Goal: Transaction & Acquisition: Obtain resource

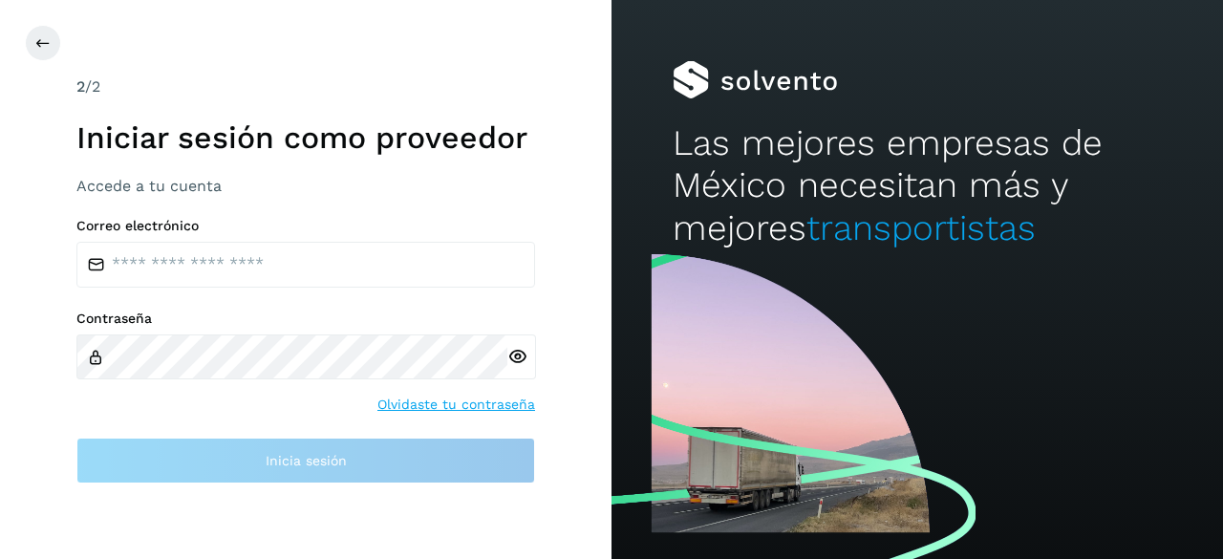
click at [252, 288] on div "Correo electrónico Contraseña Olvidaste tu contraseña Inicia sesión" at bounding box center [305, 351] width 459 height 266
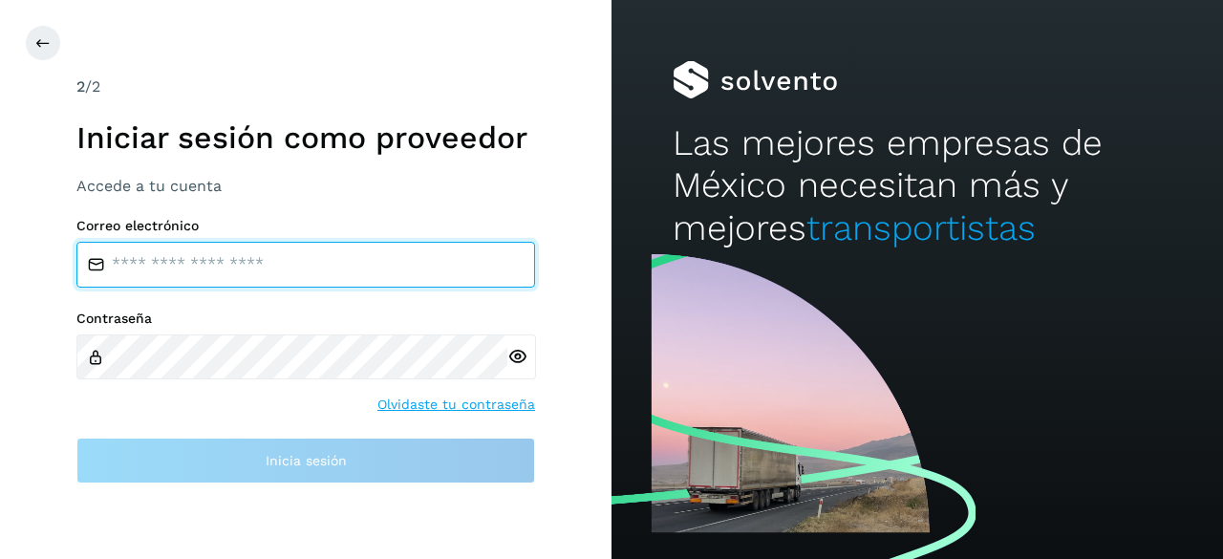
click at [271, 255] on input "email" at bounding box center [305, 265] width 459 height 46
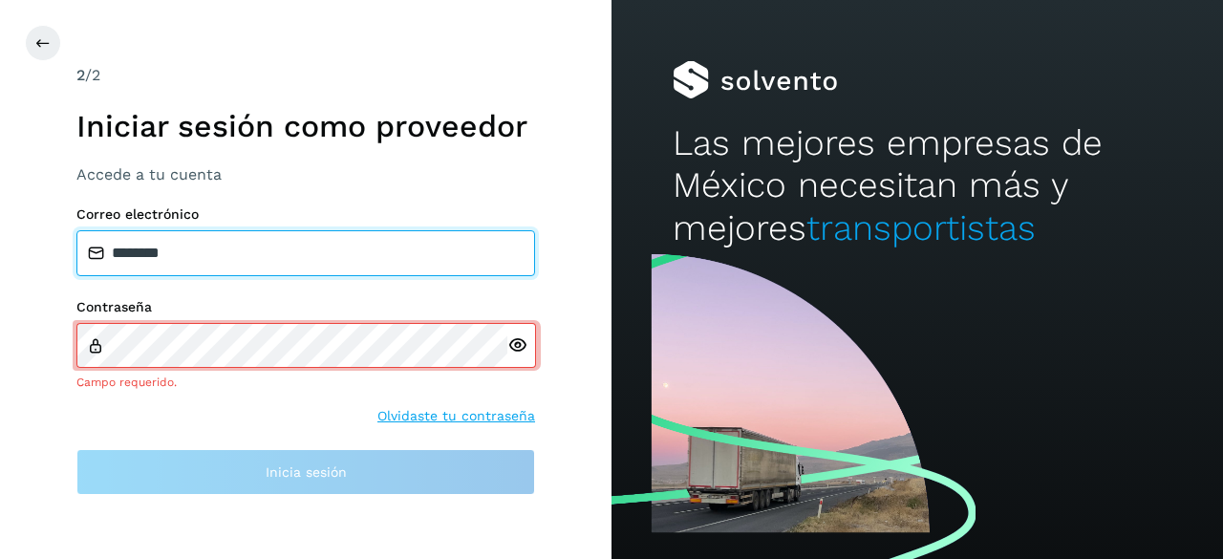
click at [271, 255] on input "********" at bounding box center [305, 253] width 459 height 46
type input "*"
type input "**********"
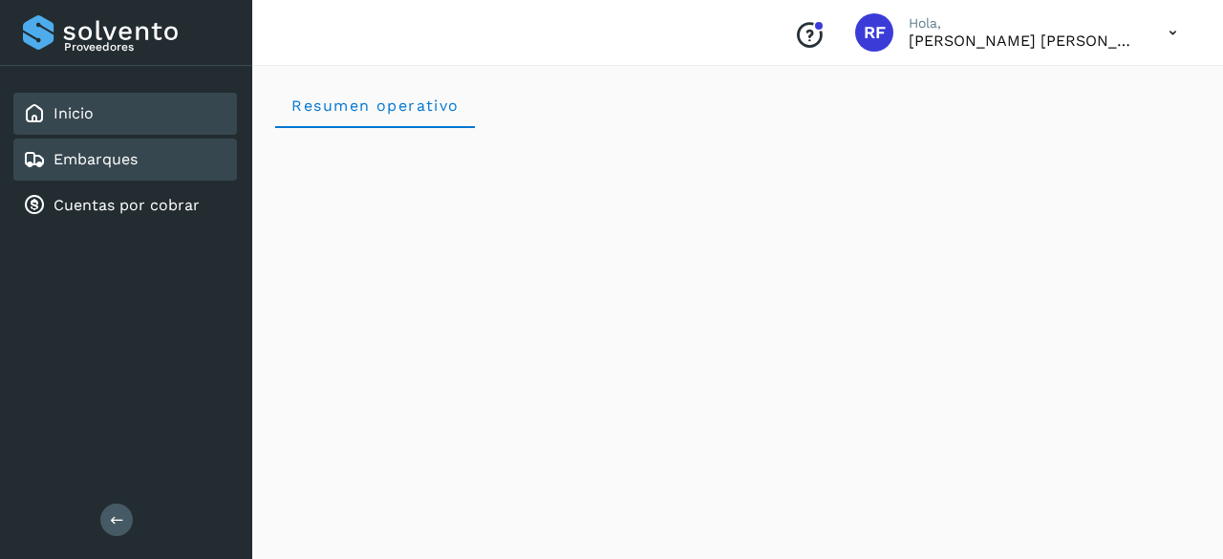
click at [153, 171] on div "Embarques" at bounding box center [125, 160] width 224 height 42
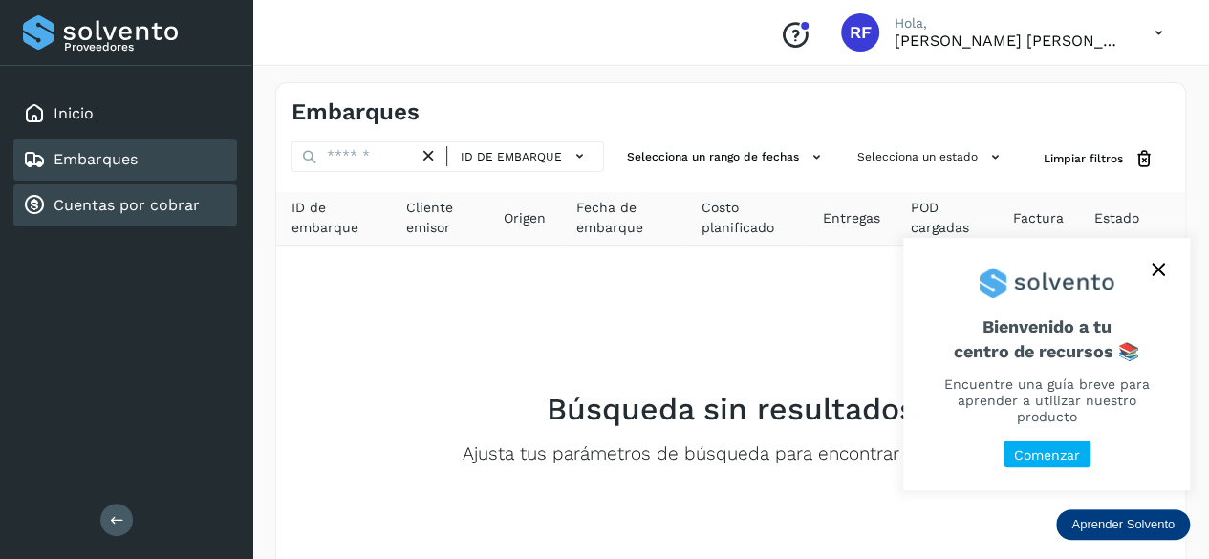
click at [122, 202] on link "Cuentas por cobrar" at bounding box center [127, 205] width 146 height 18
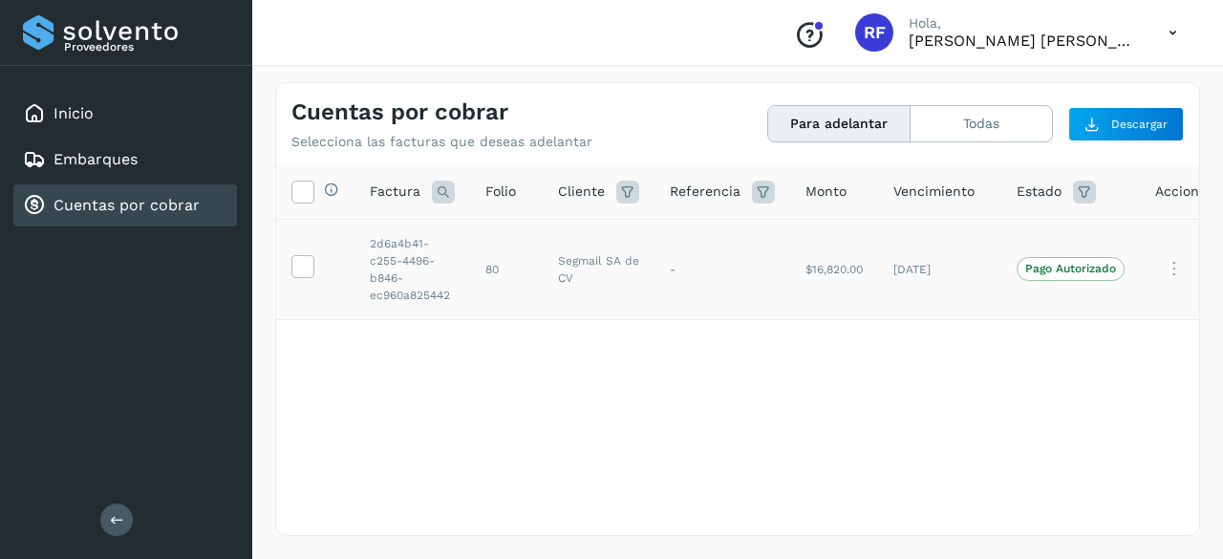
scroll to position [0, 38]
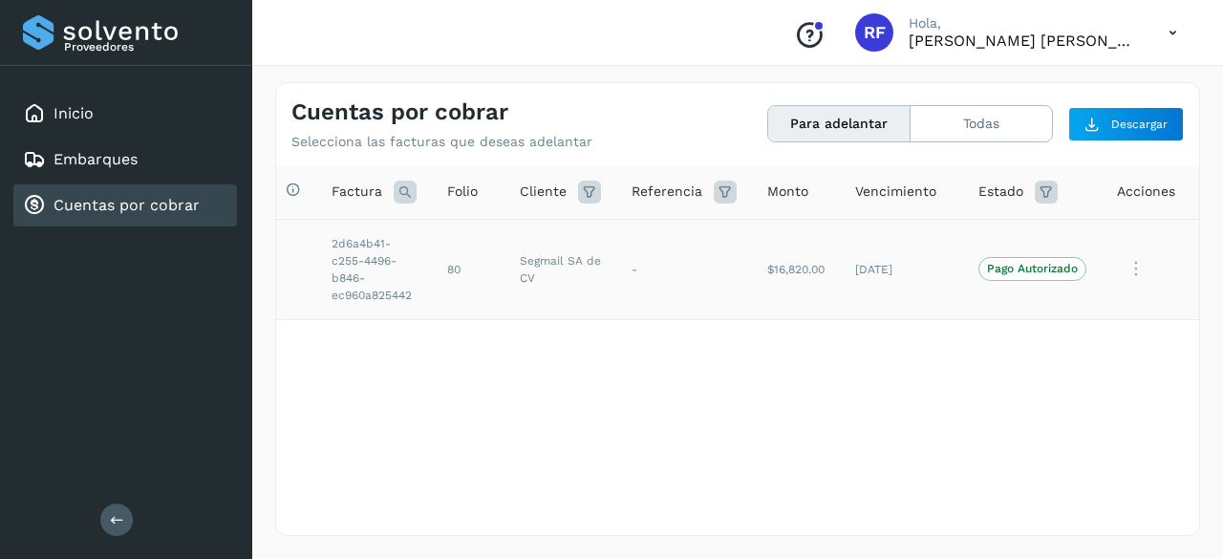
click at [1134, 270] on icon at bounding box center [1136, 268] width 38 height 39
click at [720, 268] on div at bounding box center [611, 279] width 1223 height 559
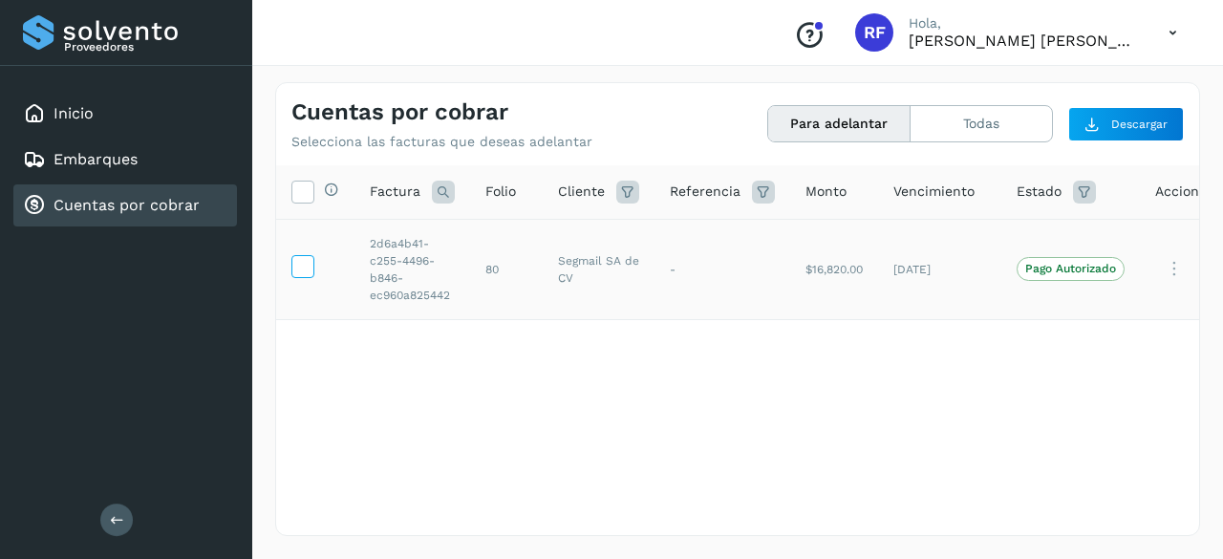
click at [300, 265] on icon at bounding box center [302, 265] width 20 height 20
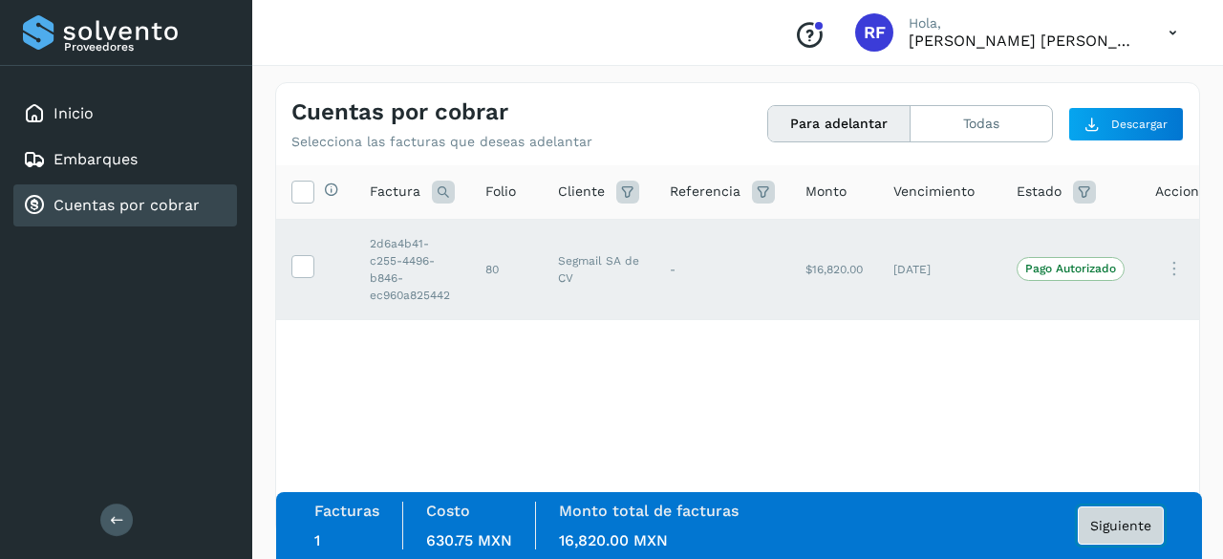
click at [1110, 527] on span "Siguiente" at bounding box center [1120, 525] width 61 height 13
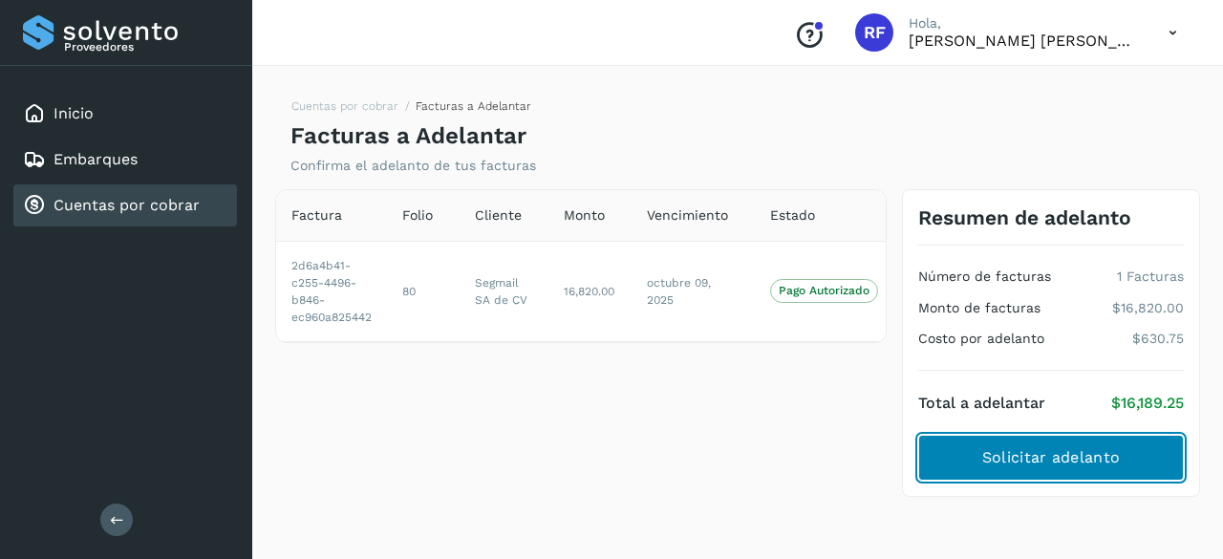
click at [1026, 464] on span "Solicitar adelanto" at bounding box center [1051, 457] width 138 height 21
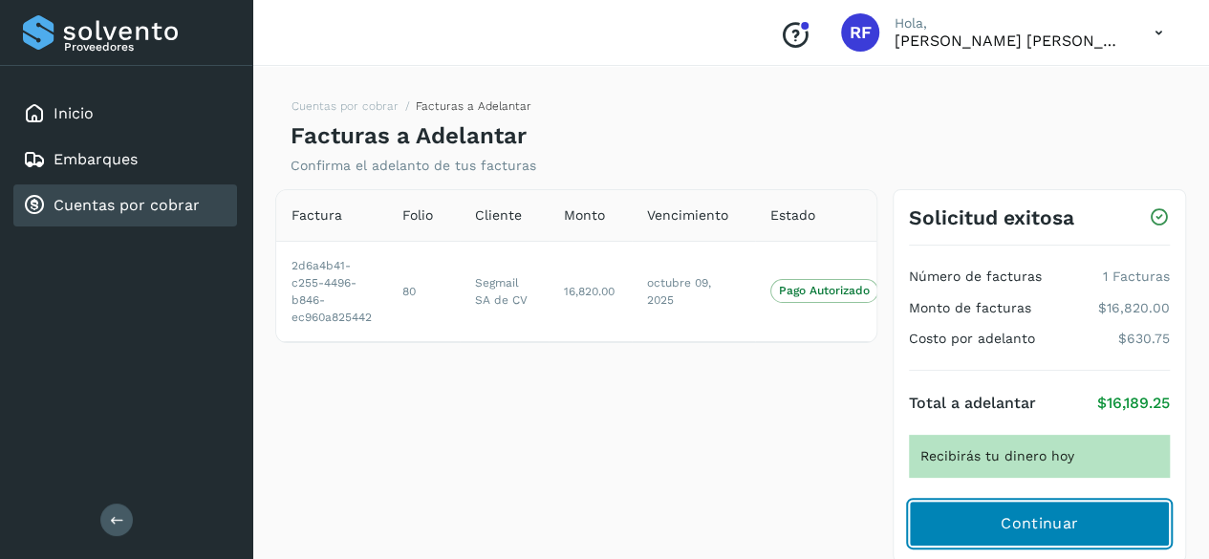
click at [1057, 522] on span "Continuar" at bounding box center [1039, 523] width 77 height 21
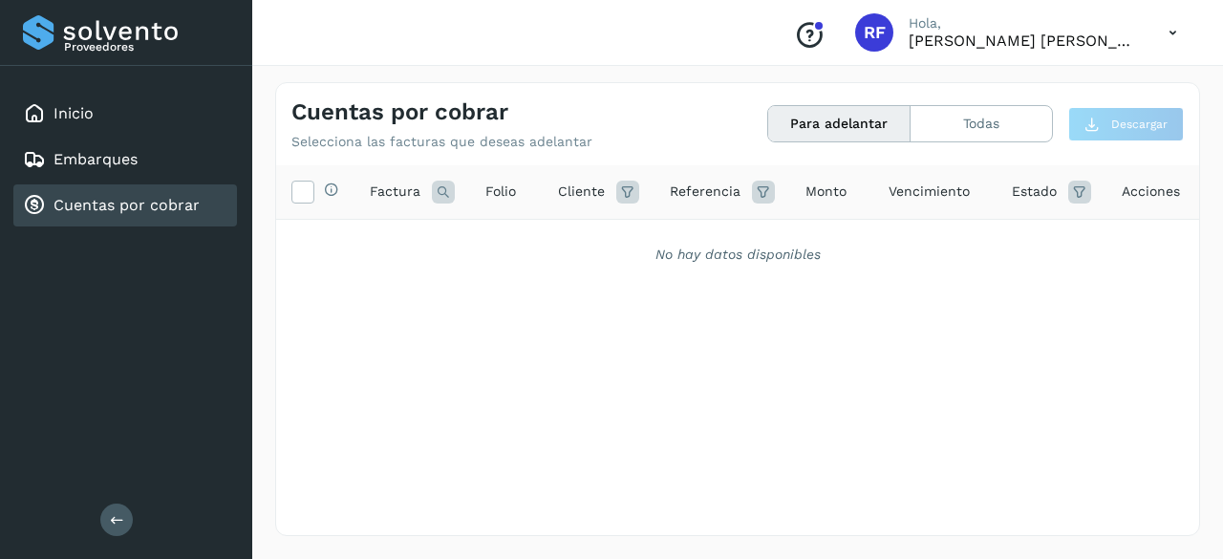
click at [814, 36] on icon "Conoce nuestros beneficios" at bounding box center [809, 35] width 31 height 31
